Goal: Task Accomplishment & Management: Manage account settings

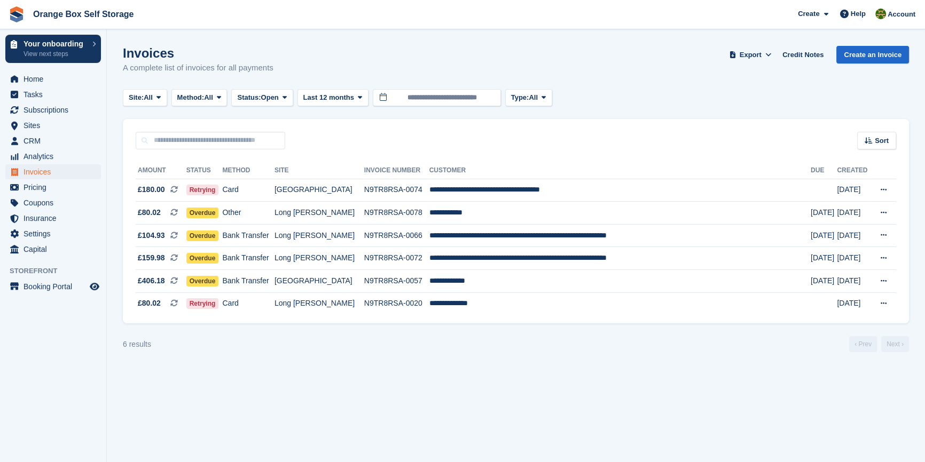
click at [376, 366] on section "Invoices A complete list of invoices for all payments Export Export Invoices Ex…" at bounding box center [516, 231] width 818 height 462
click at [53, 111] on span "Subscriptions" at bounding box center [55, 110] width 64 height 15
